Goal: Communication & Community: Answer question/provide support

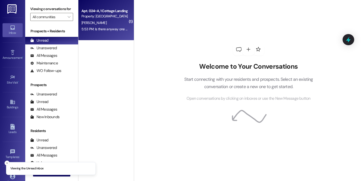
click at [89, 14] on div "Property: Cottage Landing Lafayette" at bounding box center [104, 16] width 47 height 5
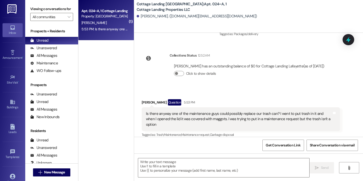
scroll to position [217, 0]
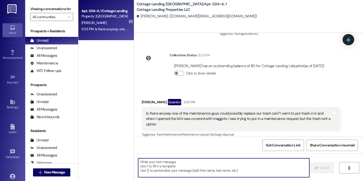
click at [196, 165] on textarea at bounding box center [223, 167] width 171 height 19
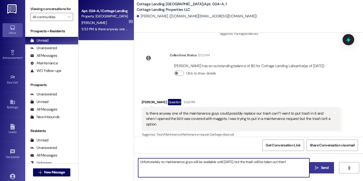
type textarea "Unfortunately no maintenance guys will be available until Monday, but the trash…"
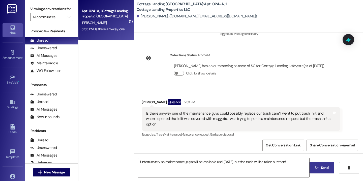
click at [316, 166] on icon "" at bounding box center [317, 168] width 4 height 4
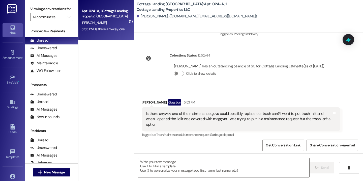
scroll to position [252, 0]
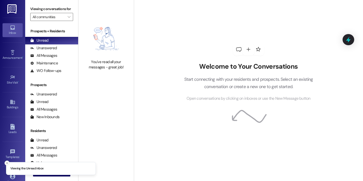
click at [7, 163] on icon "Close toast" at bounding box center [7, 162] width 3 height 3
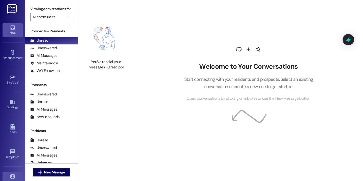
scroll to position [35, 0]
